Goal: Task Accomplishment & Management: Use online tool/utility

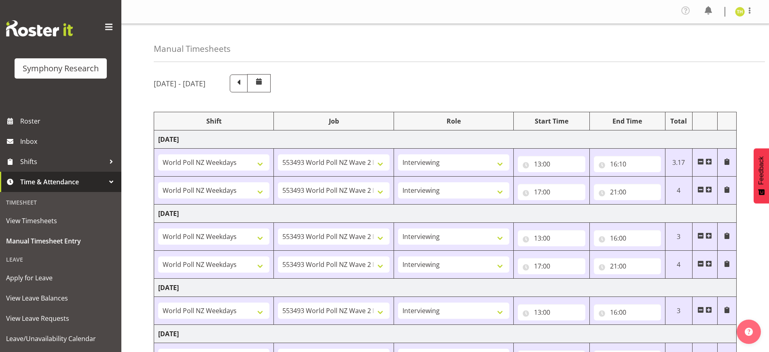
select select "41604"
select select "10527"
select select "47"
select select "41604"
select select "10527"
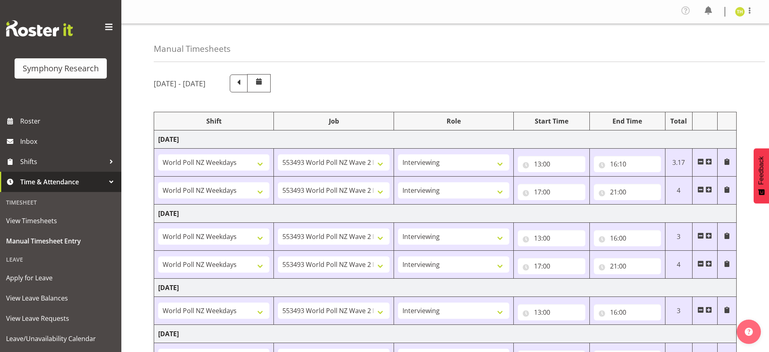
select select "47"
select select "41604"
select select "10527"
select select "47"
select select "41604"
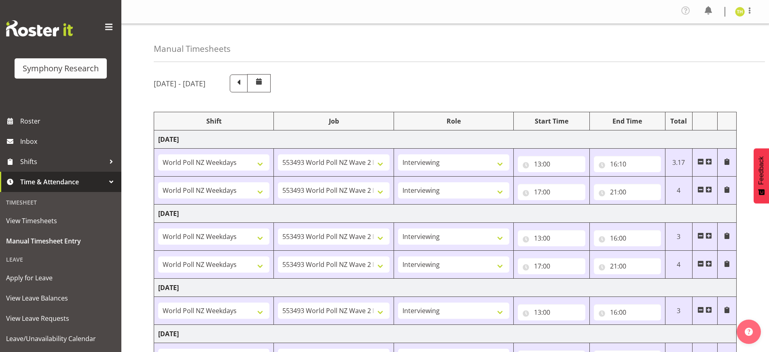
select select "10527"
select select "47"
select select "41604"
select select "10527"
select select "47"
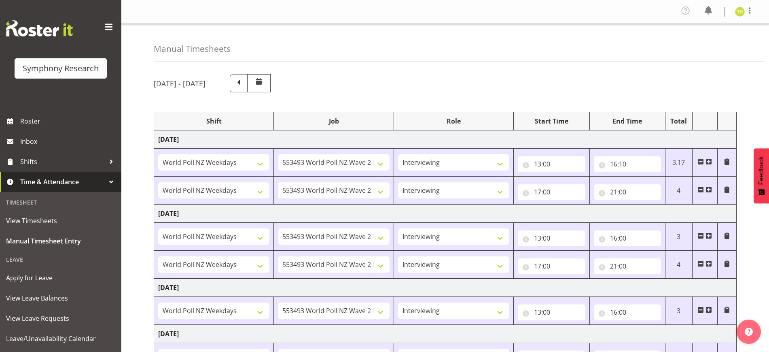
select select "41604"
select select "10527"
select select "47"
select select "41604"
select select "10527"
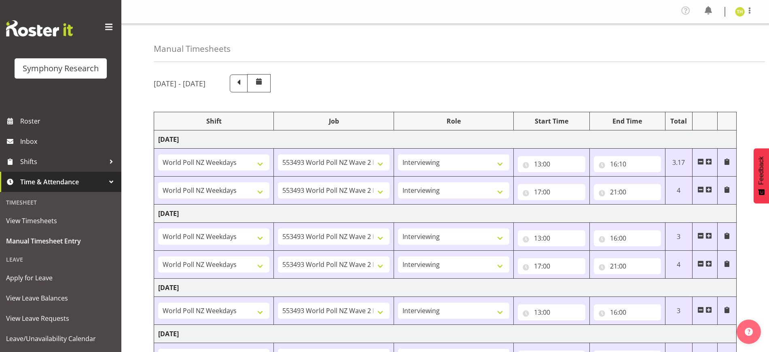
select select "47"
select select "41604"
select select "10527"
select select "47"
select select "41604"
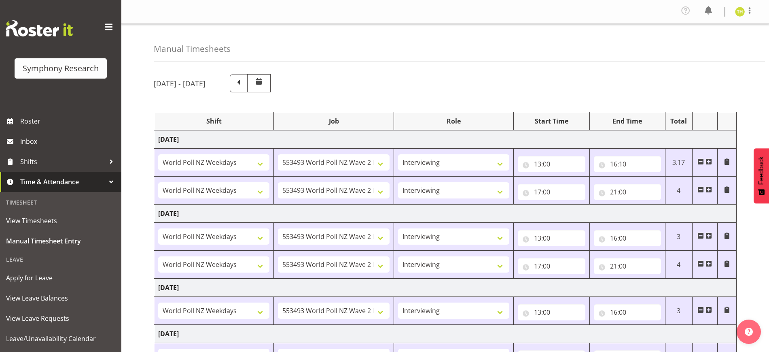
select select "10527"
select select "47"
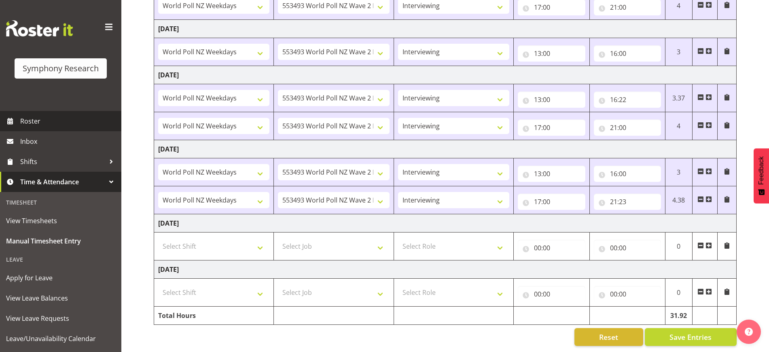
click at [39, 123] on span "Roster" at bounding box center [68, 121] width 97 height 12
